Goal: Transaction & Acquisition: Purchase product/service

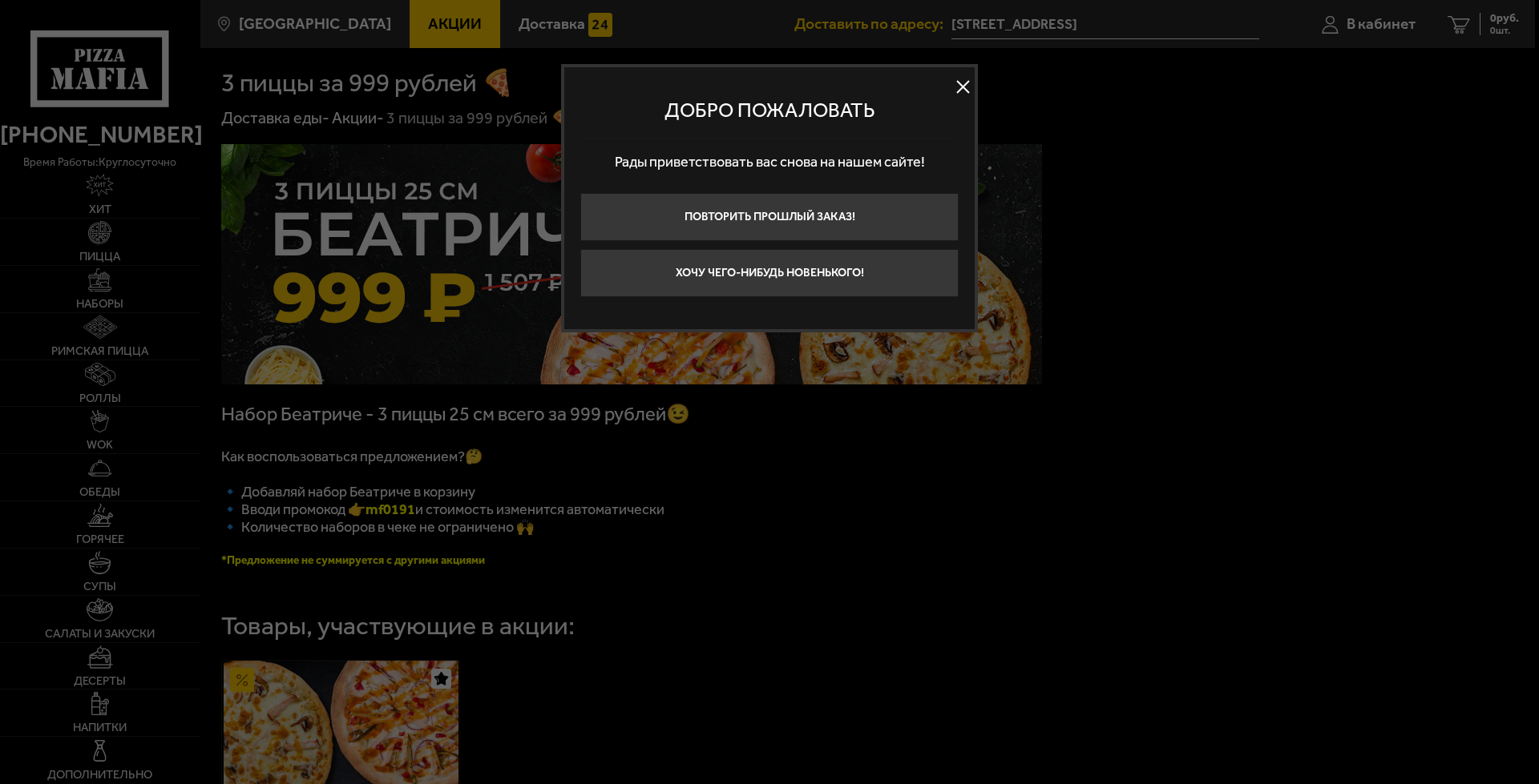
click at [966, 93] on button at bounding box center [963, 87] width 24 height 24
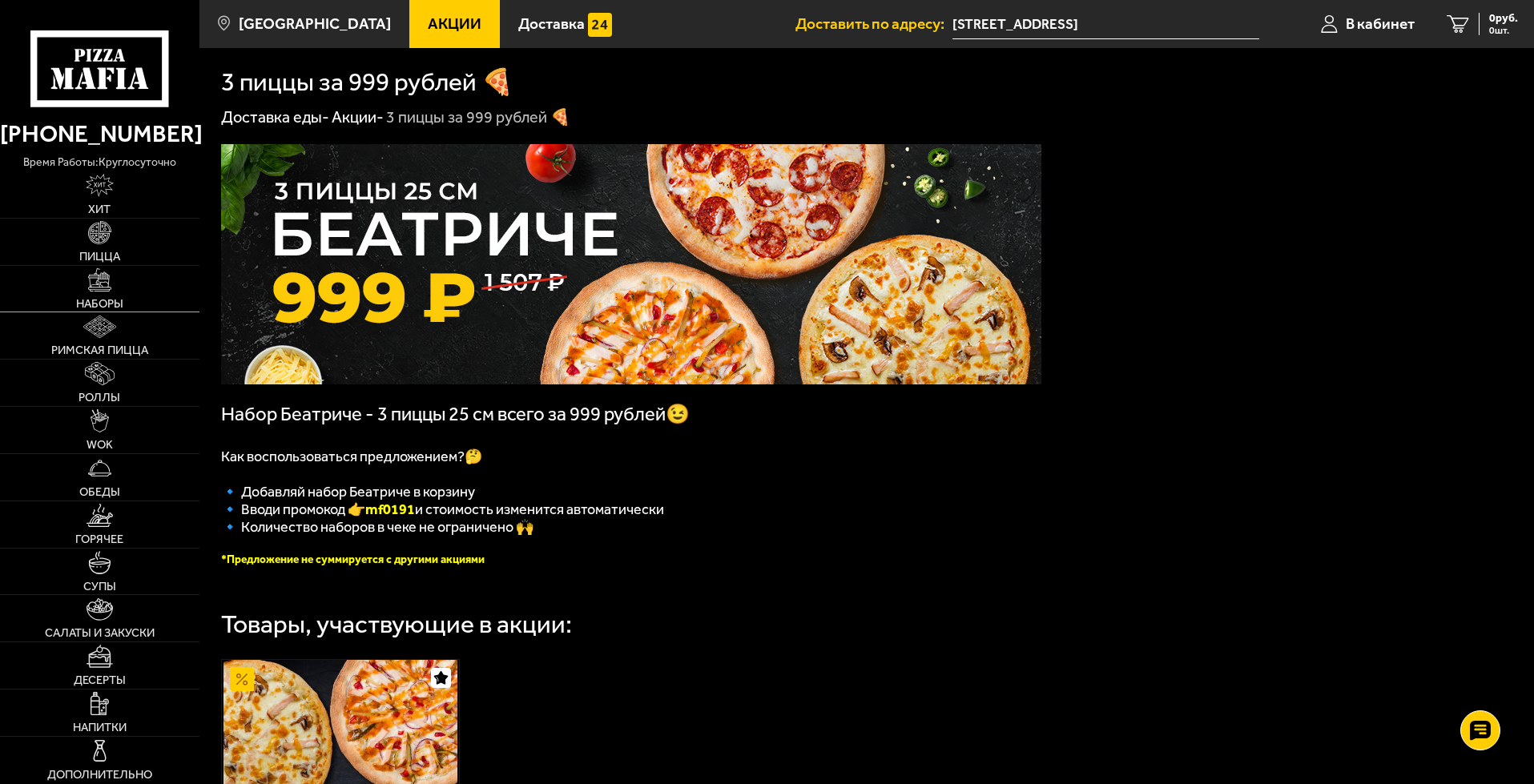
click at [132, 280] on link "Наборы" at bounding box center [99, 289] width 200 height 46
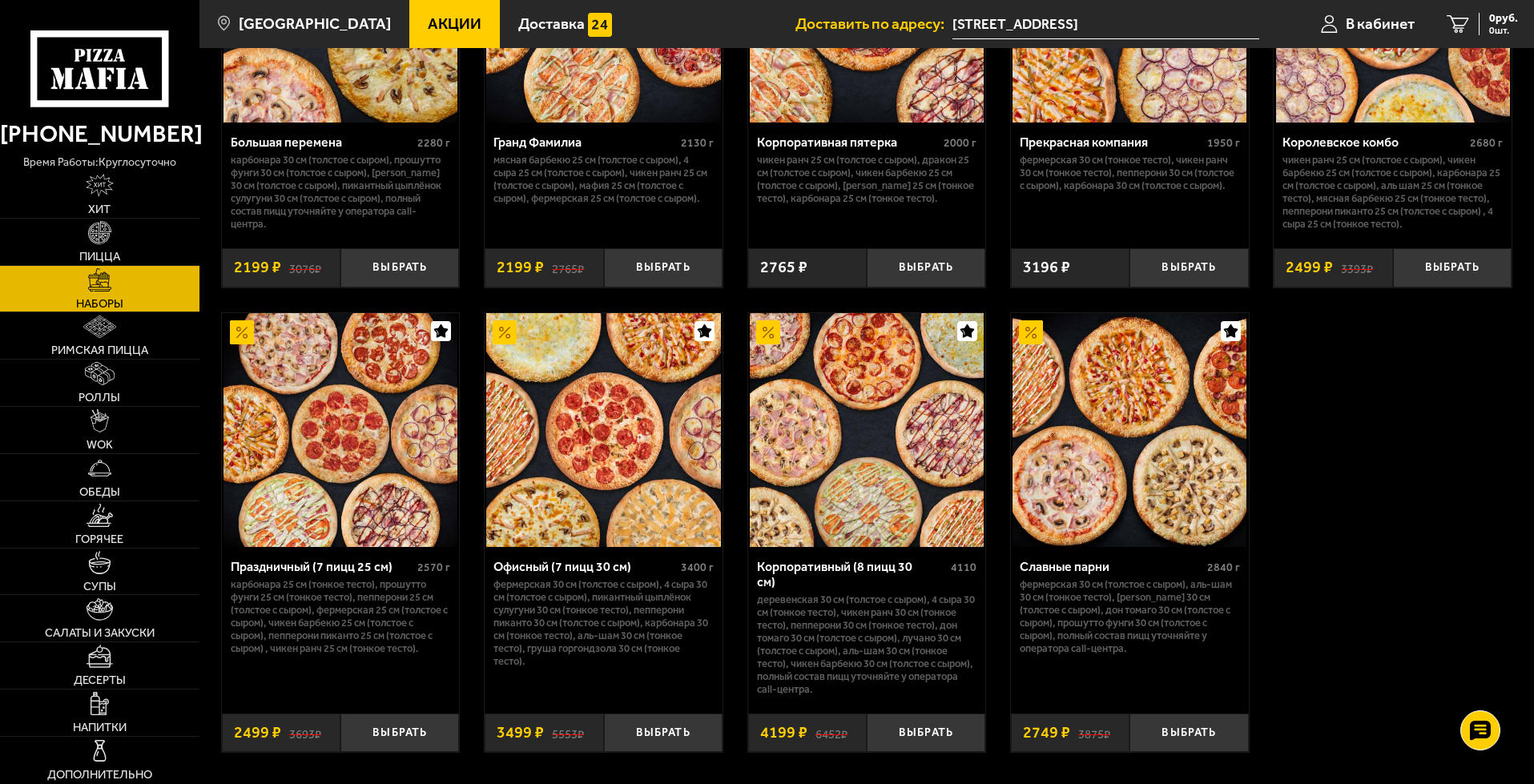
scroll to position [2402, 0]
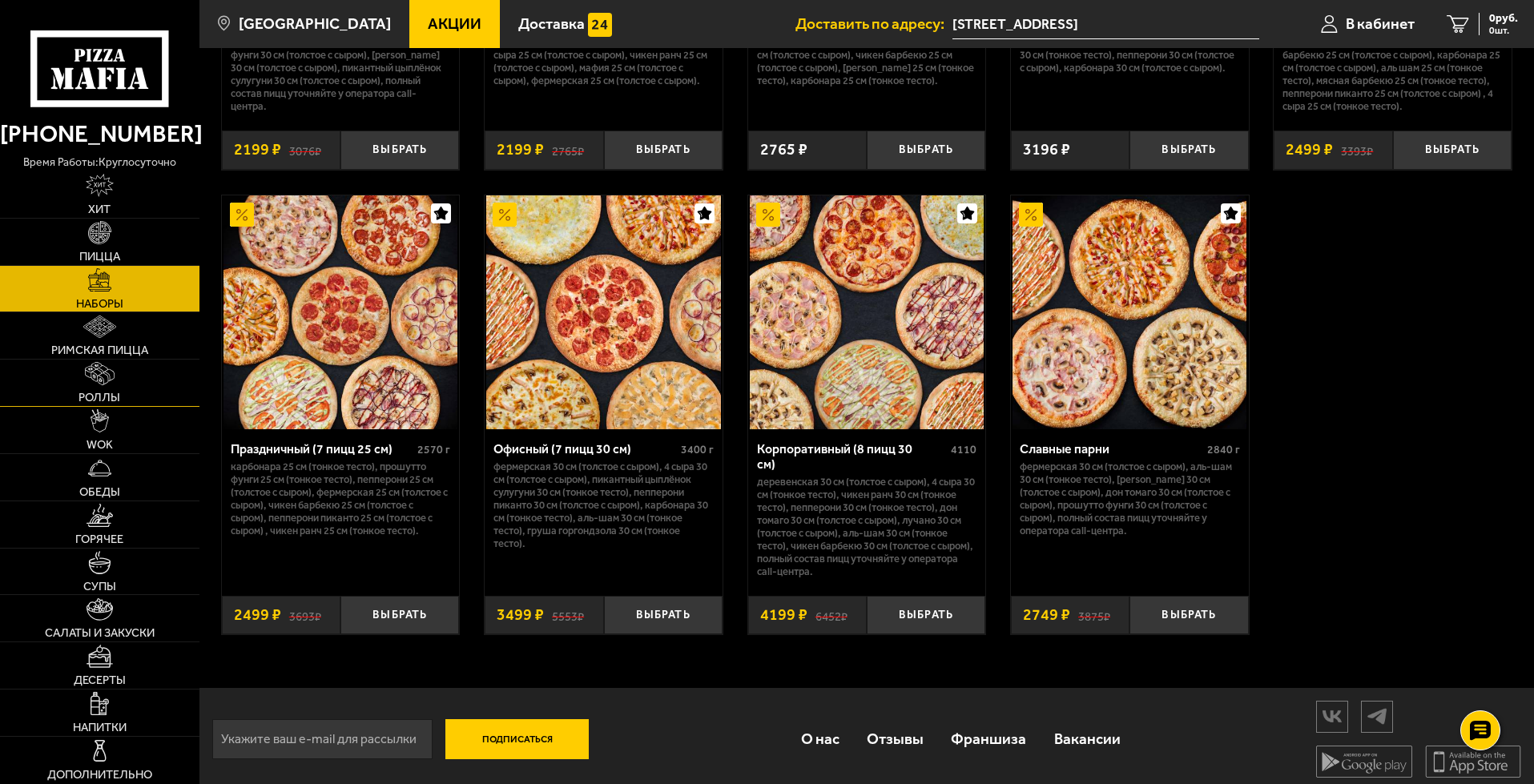
click at [159, 405] on link "Роллы" at bounding box center [99, 383] width 200 height 46
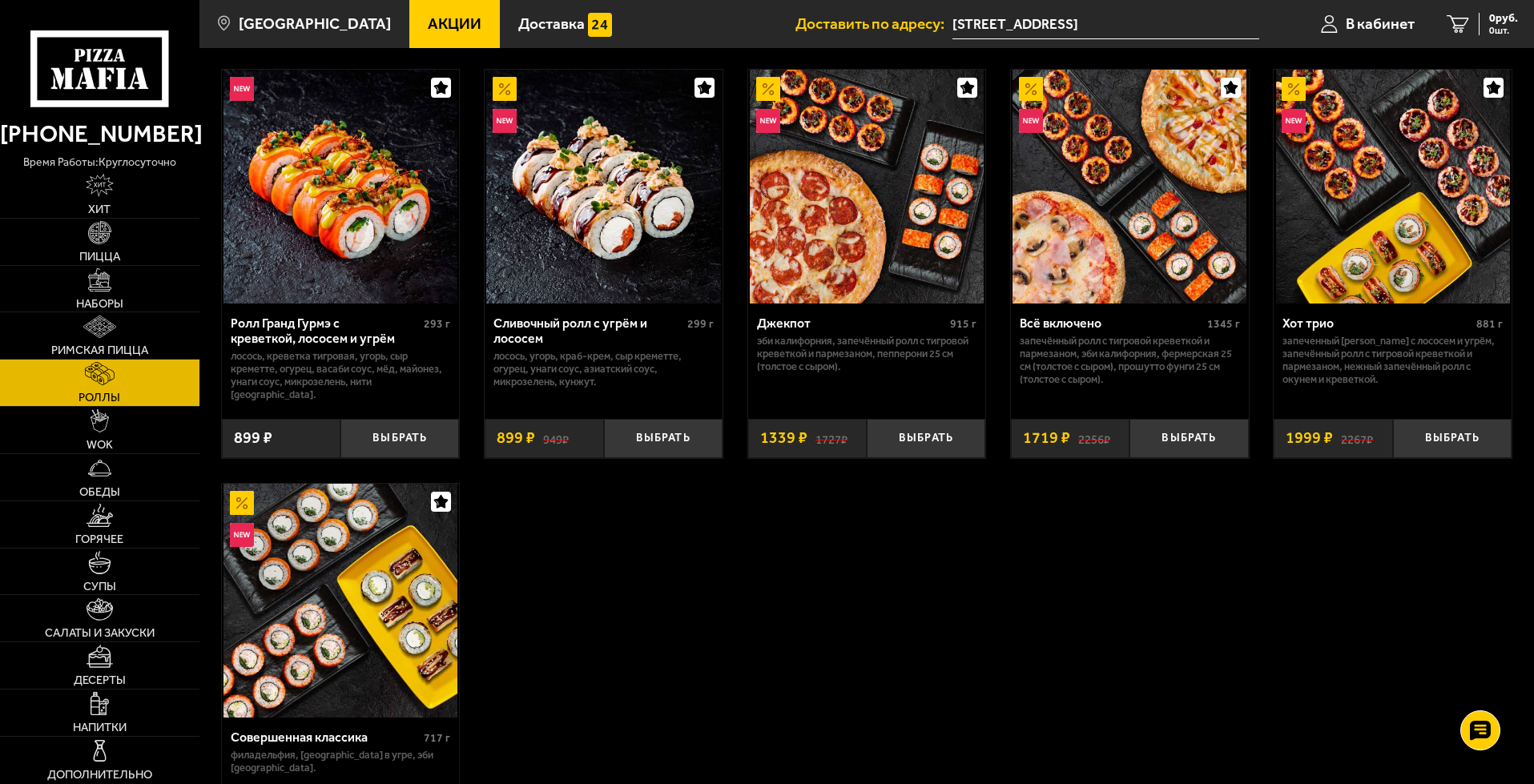
scroll to position [961, 0]
